Goal: Information Seeking & Learning: Learn about a topic

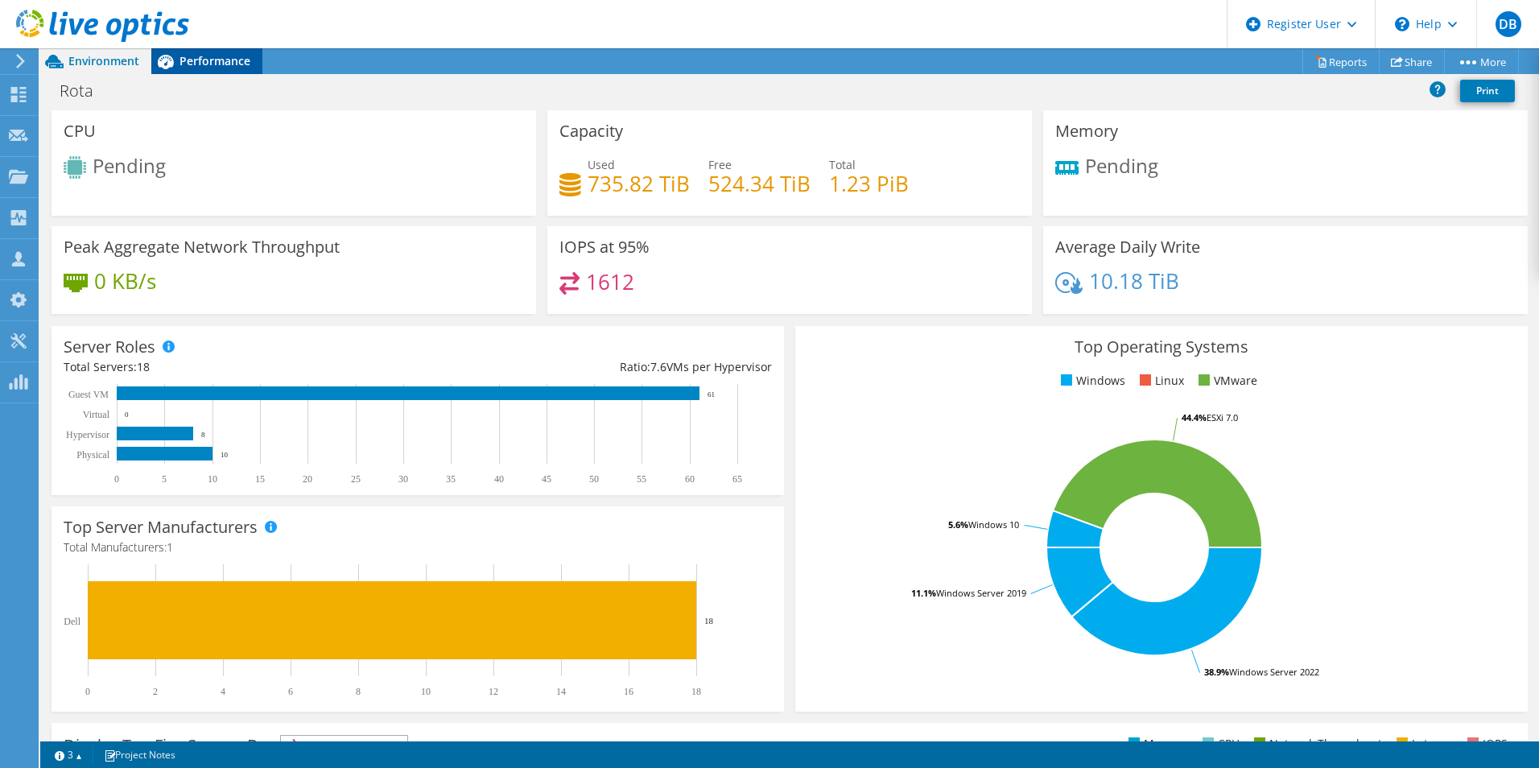
click at [215, 56] on span "Performance" at bounding box center [215, 60] width 71 height 15
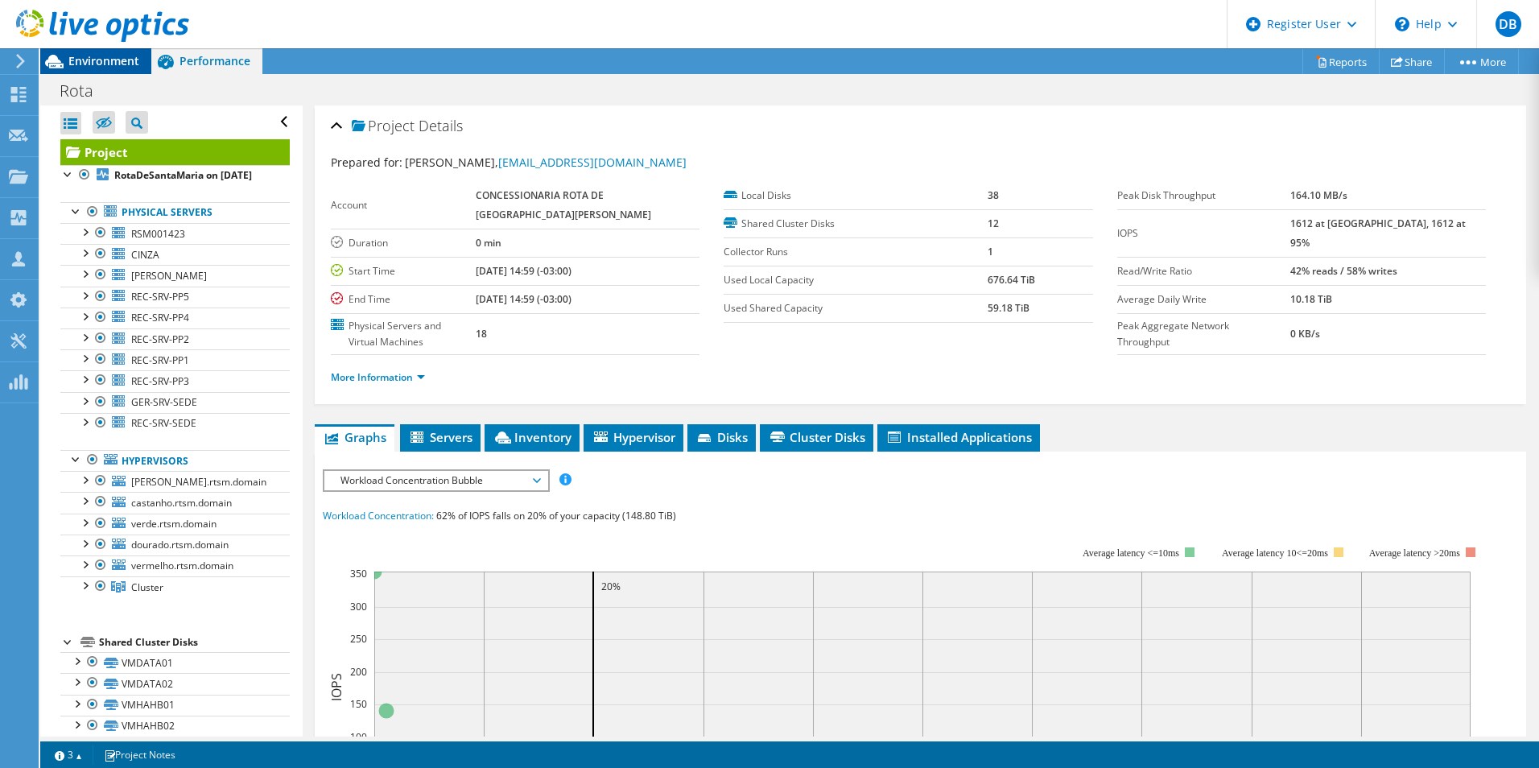
click at [94, 60] on span "Environment" at bounding box center [103, 60] width 71 height 15
